Goal: Information Seeking & Learning: Learn about a topic

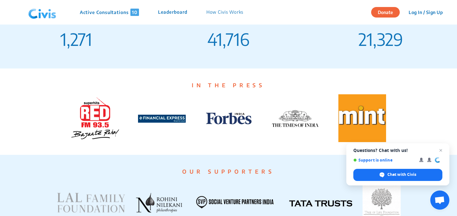
scroll to position [1258, 0]
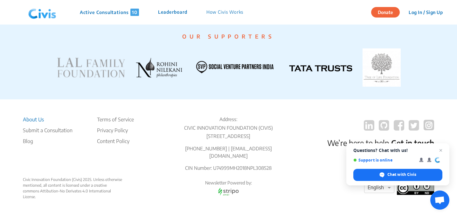
click at [33, 118] on li "About Us" at bounding box center [48, 120] width 50 height 8
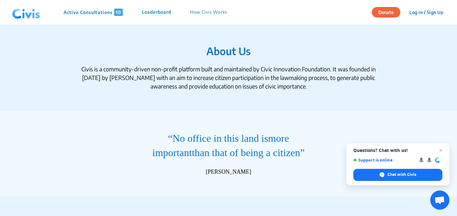
drag, startPoint x: 207, startPoint y: 50, endPoint x: 322, endPoint y: 95, distance: 123.2
click at [322, 95] on section "About Us Civis is a community-driven non-profit platform built and maintained b…" at bounding box center [228, 68] width 457 height 86
copy section "About Us Civis is a community-driven non-profit platform built and maintained b…"
click at [25, 17] on img at bounding box center [26, 12] width 33 height 19
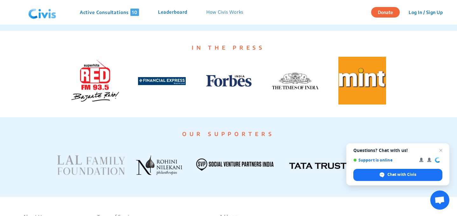
scroll to position [1258, 0]
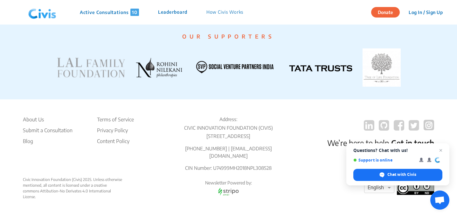
click at [34, 11] on img at bounding box center [42, 12] width 33 height 19
click at [441, 149] on span "Close chat" at bounding box center [441, 150] width 8 height 8
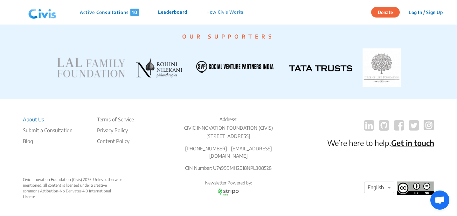
click at [34, 120] on li "About Us" at bounding box center [48, 120] width 50 height 8
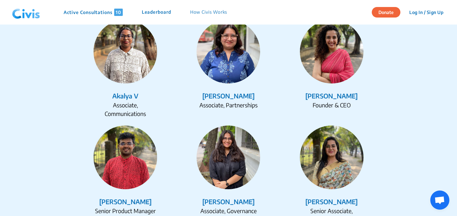
scroll to position [799, 0]
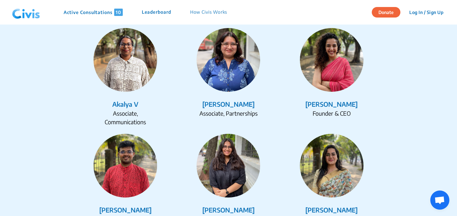
click at [332, 69] on img at bounding box center [332, 60] width 64 height 64
